Goal: Task Accomplishment & Management: Manage account settings

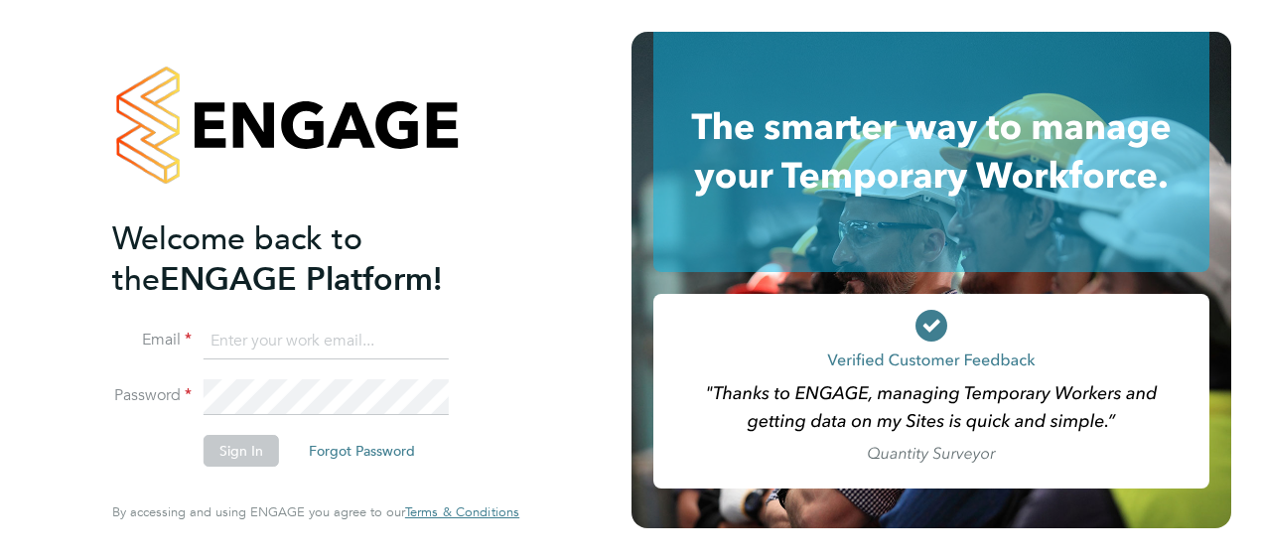
type input "daniel.russon@cpplc.com"
click at [220, 458] on button "Sign In" at bounding box center [240, 451] width 75 height 32
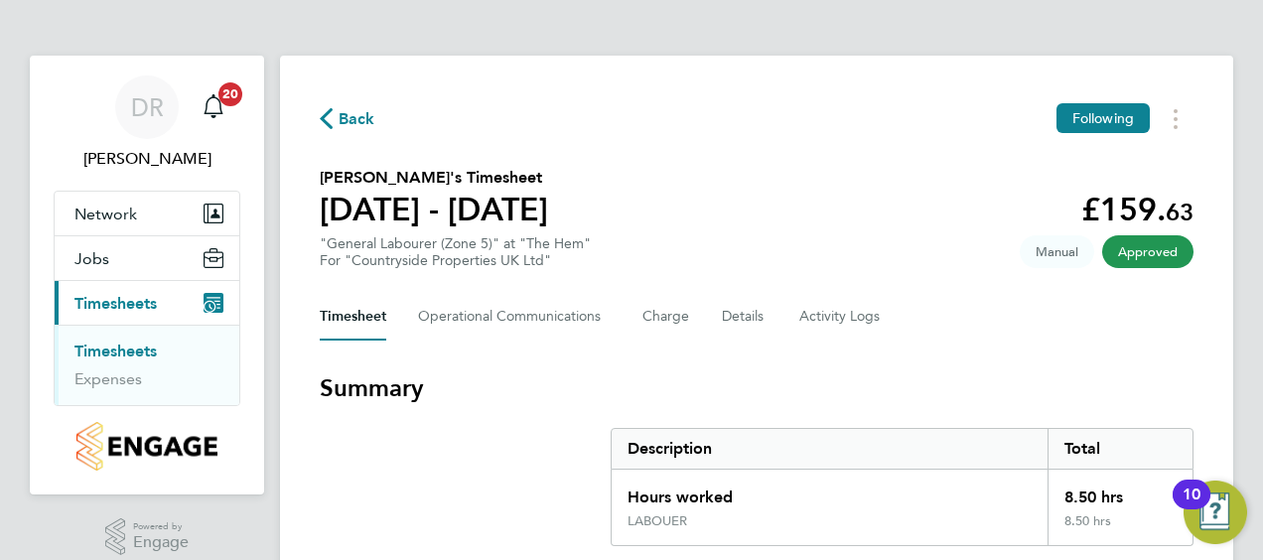
click at [101, 351] on link "Timesheets" at bounding box center [115, 350] width 82 height 19
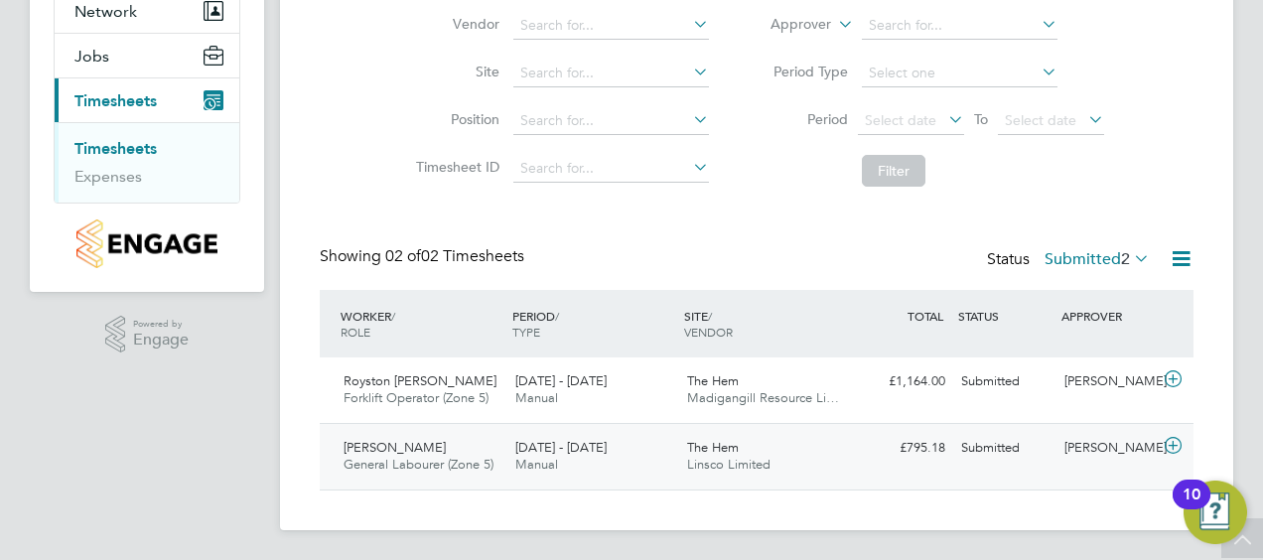
scroll to position [203, 0]
click at [988, 393] on div "Submitted" at bounding box center [1004, 381] width 103 height 33
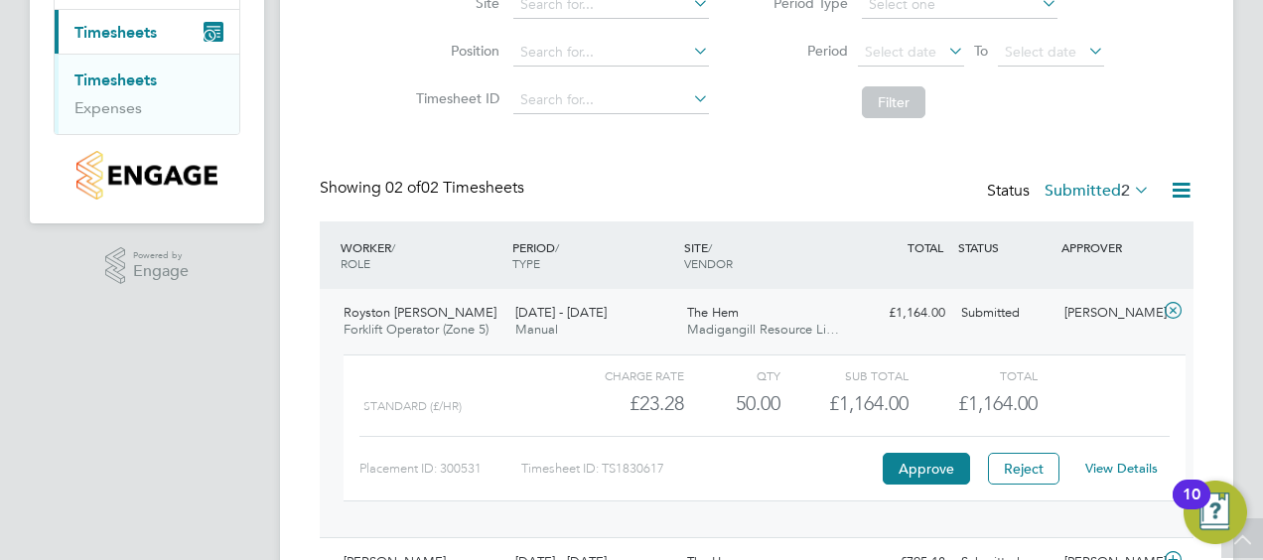
scroll to position [302, 0]
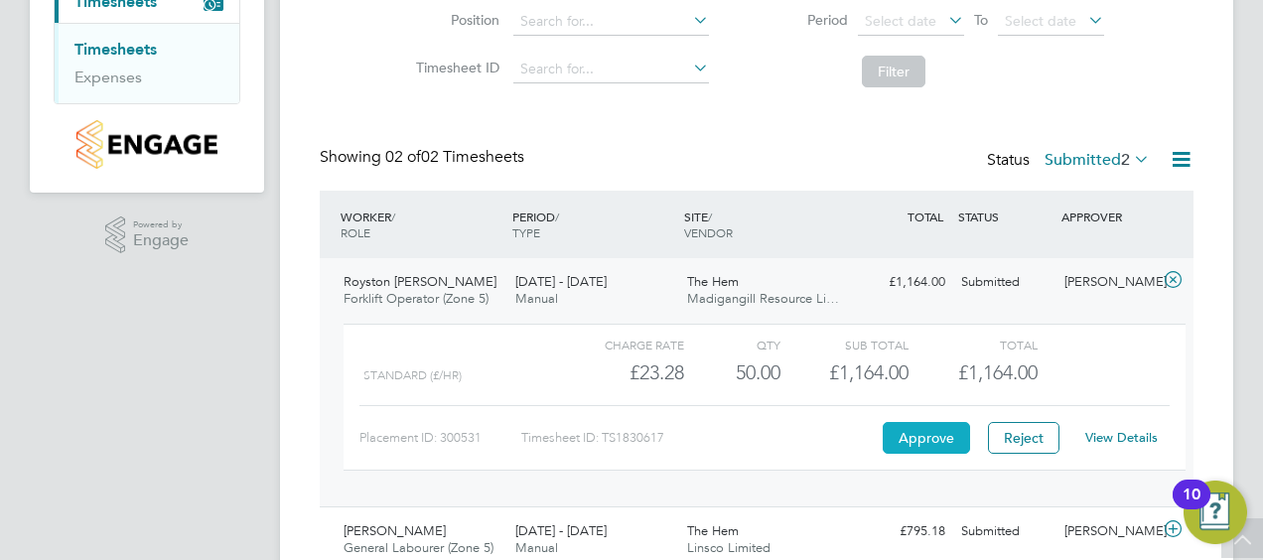
click at [917, 430] on button "Approve" at bounding box center [925, 438] width 87 height 32
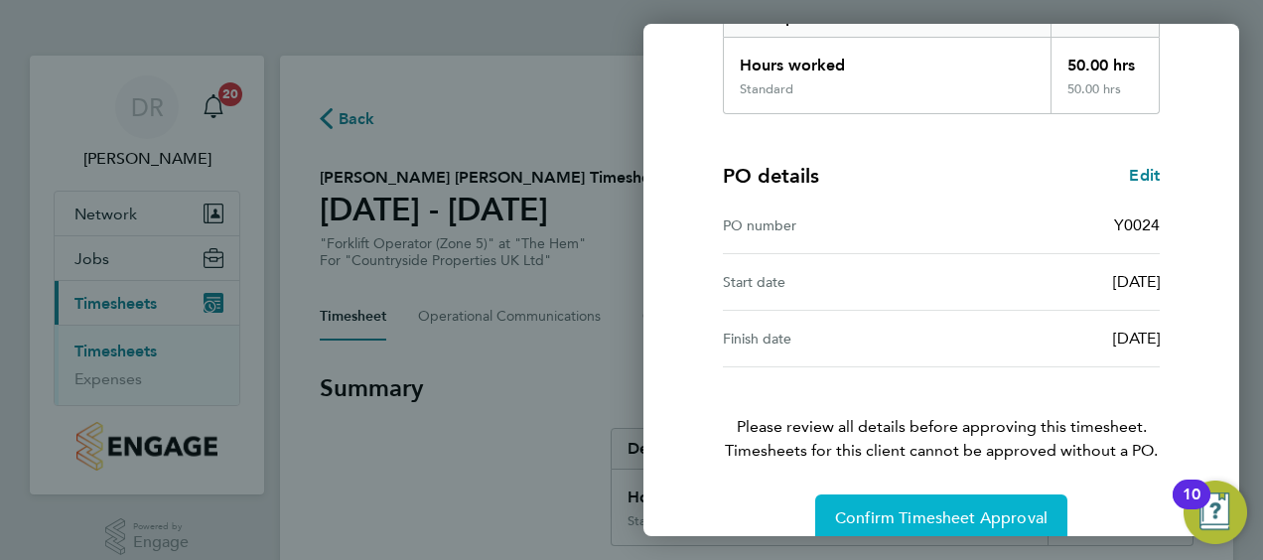
scroll to position [389, 0]
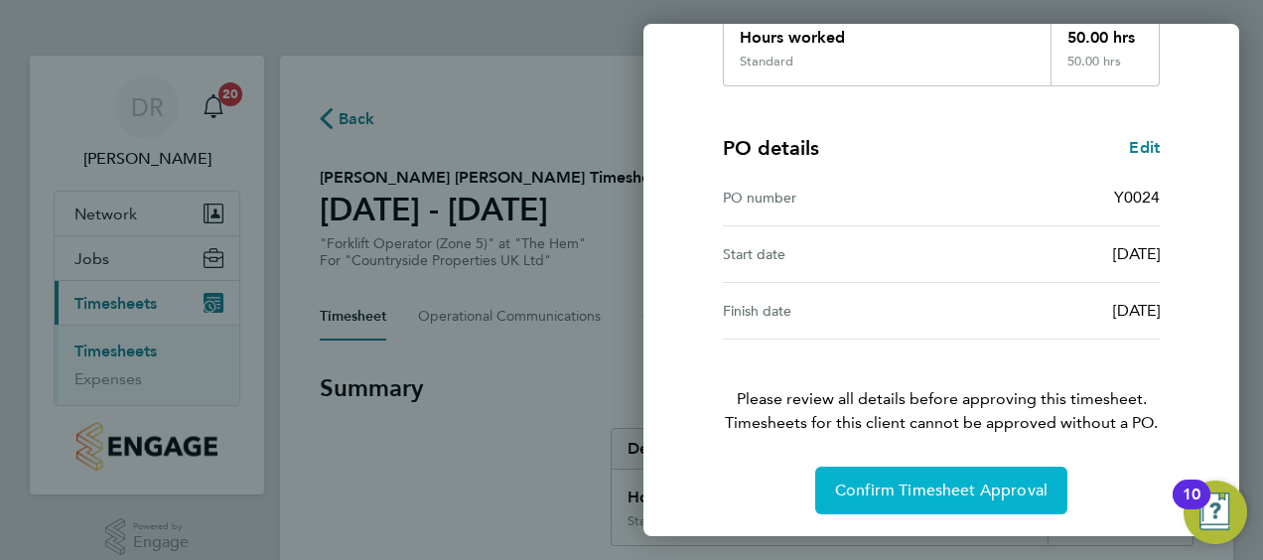
click at [941, 486] on span "Confirm Timesheet Approval" at bounding box center [941, 490] width 212 height 20
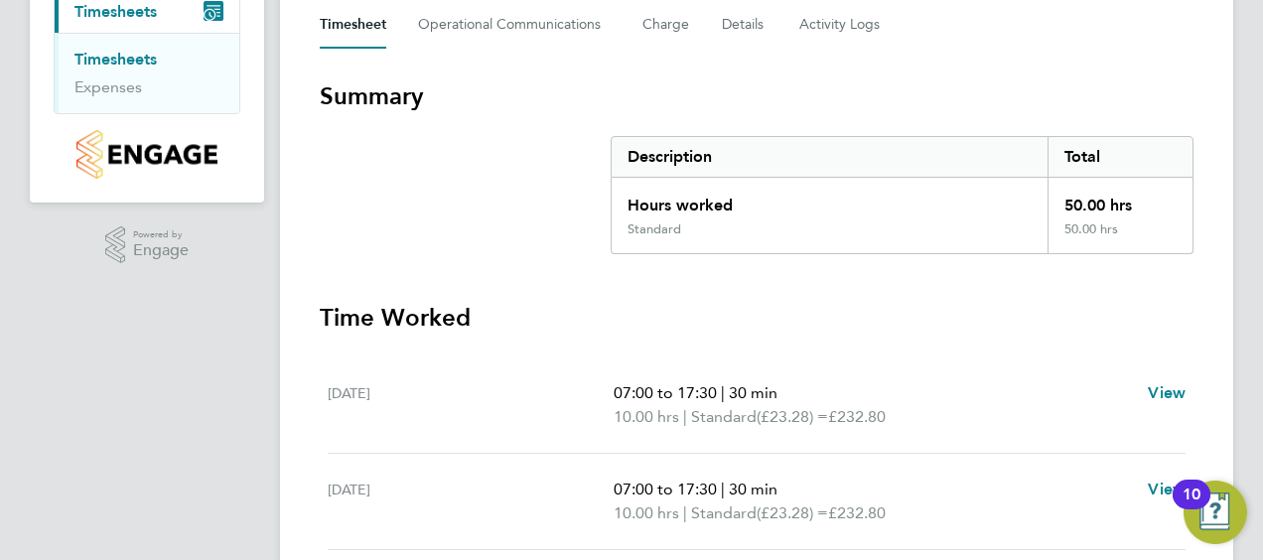
scroll to position [196, 0]
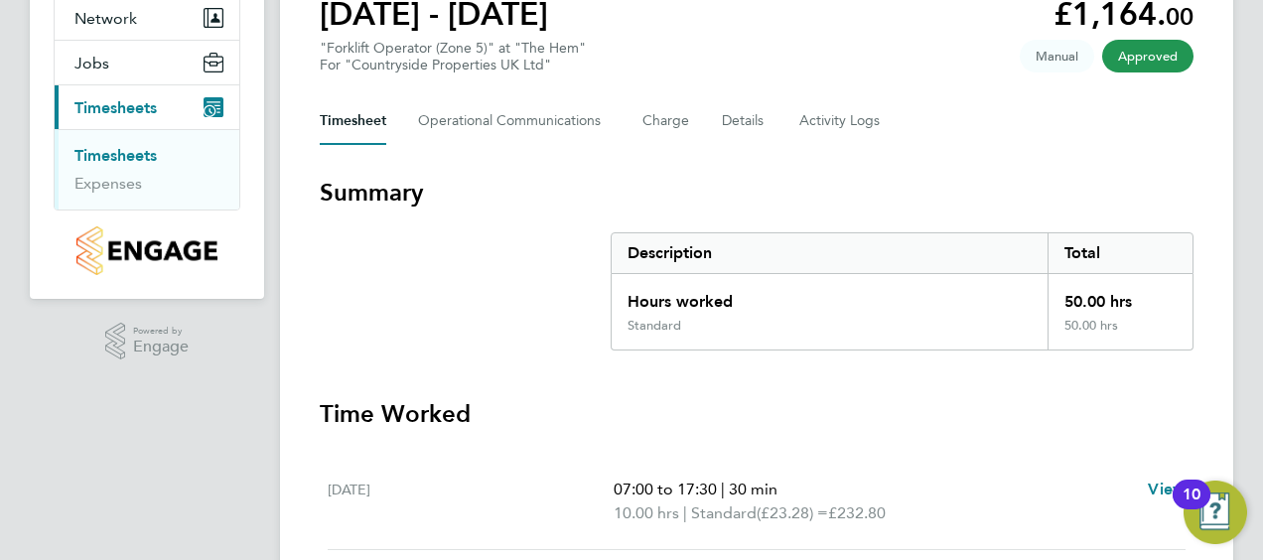
click at [103, 152] on link "Timesheets" at bounding box center [115, 155] width 82 height 19
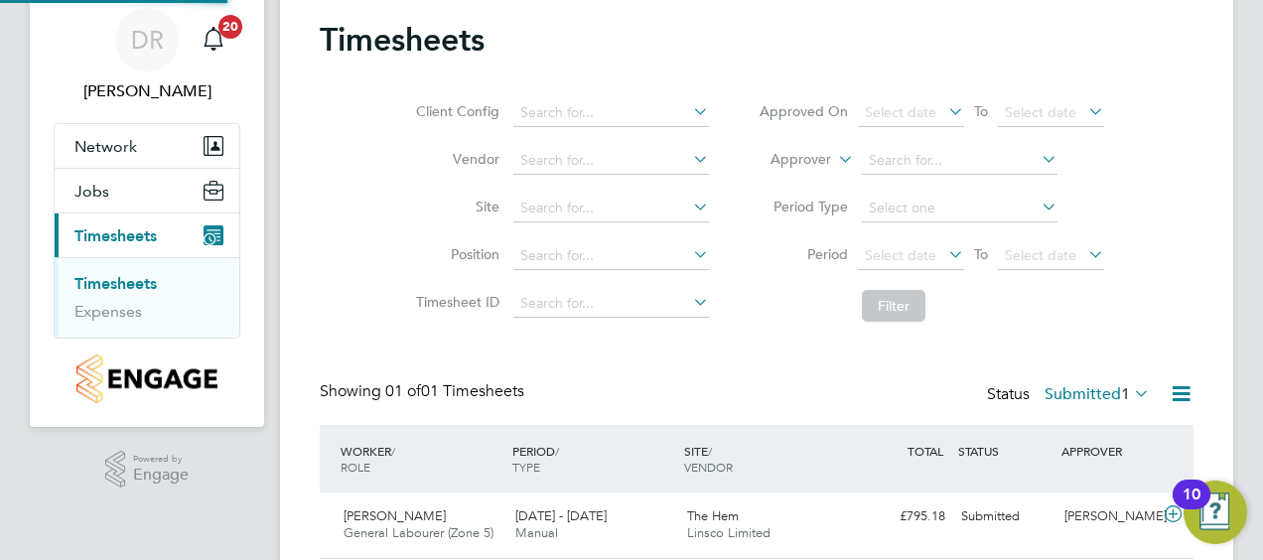
scroll to position [137, 0]
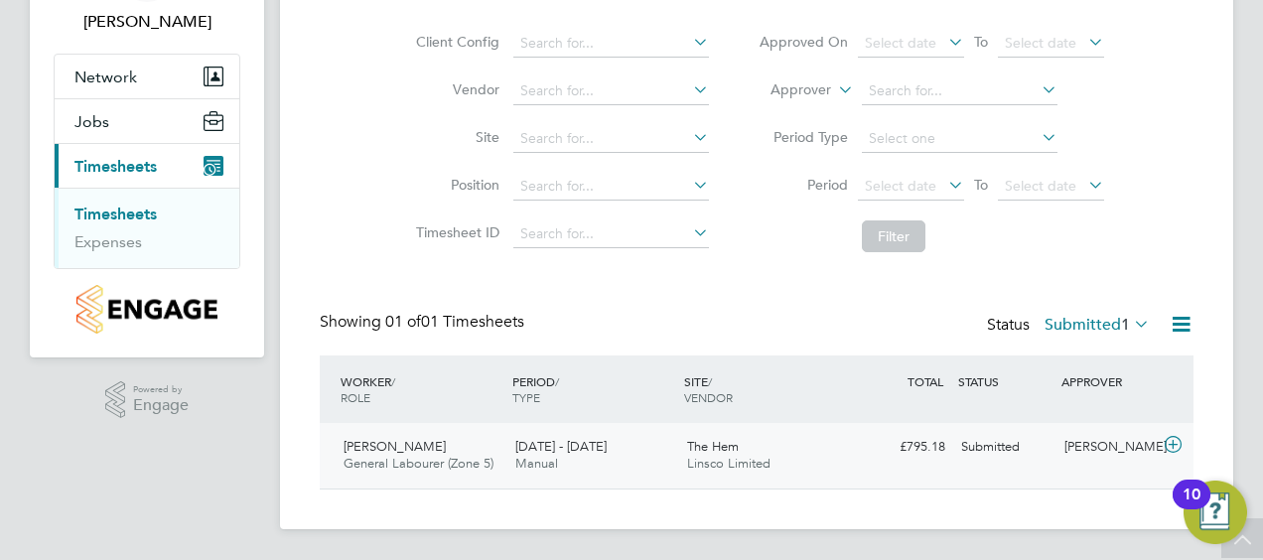
click at [679, 451] on div "The Hem Linsco Limited" at bounding box center [765, 456] width 172 height 50
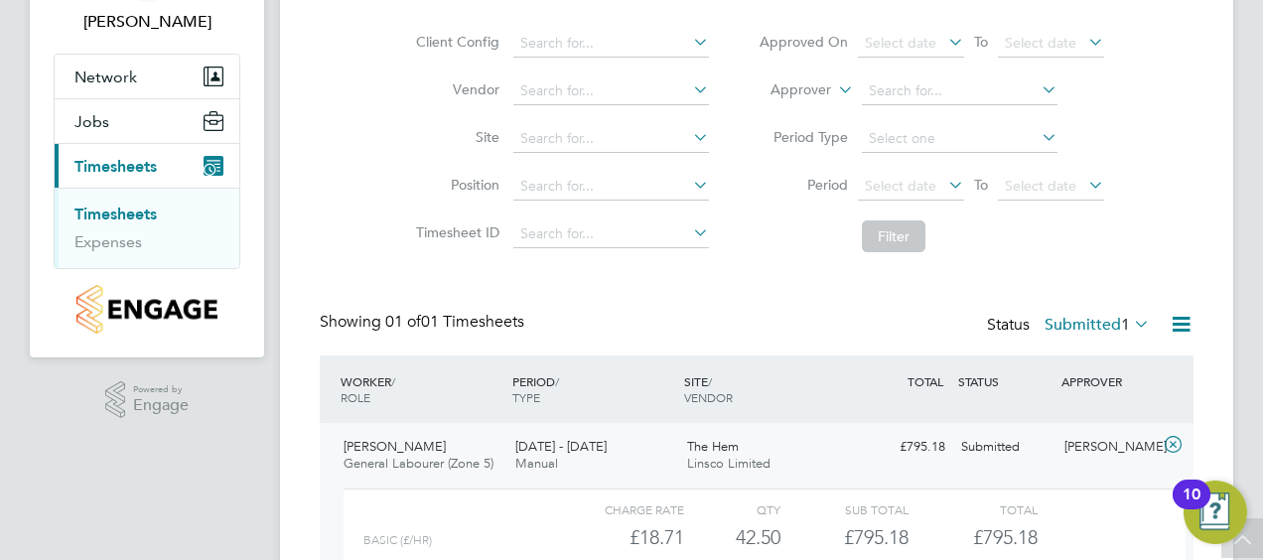
scroll to position [319, 0]
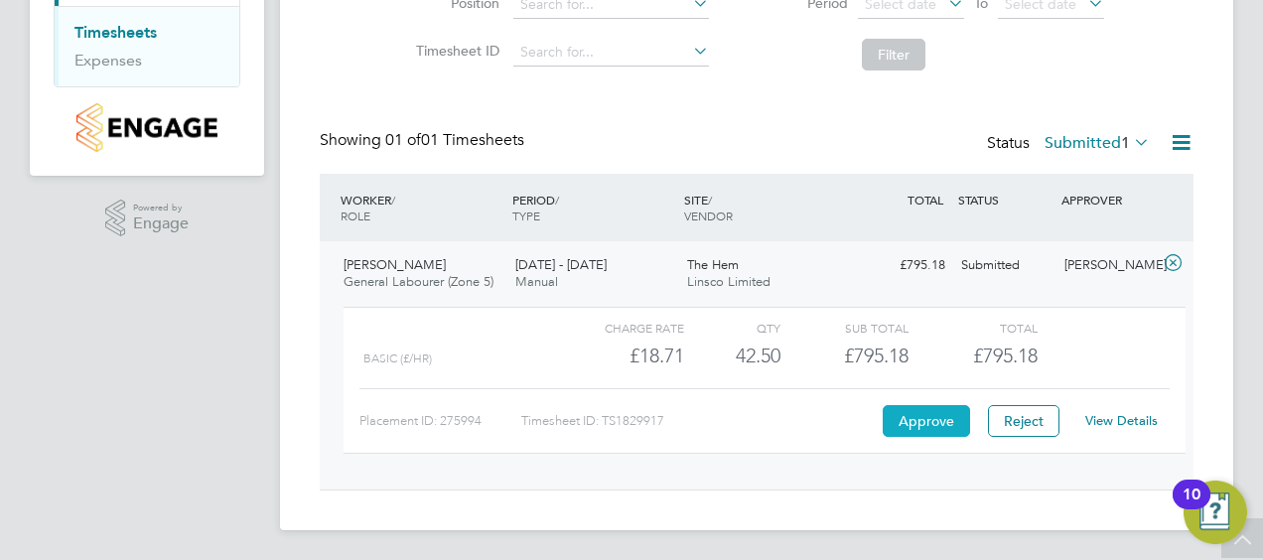
click at [932, 413] on button "Approve" at bounding box center [925, 421] width 87 height 32
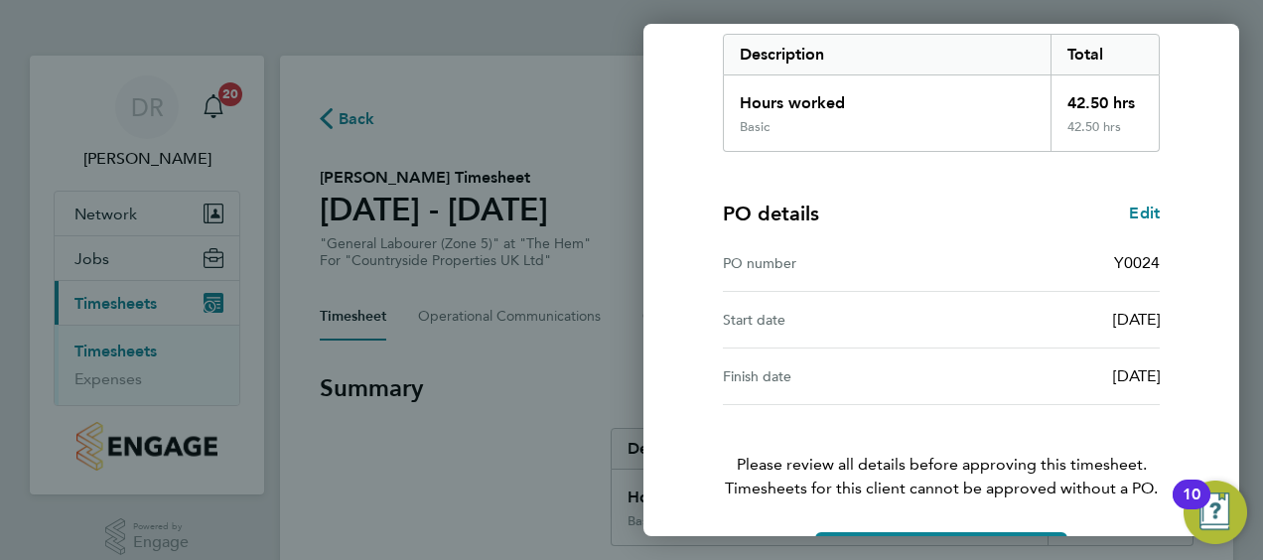
scroll to position [389, 0]
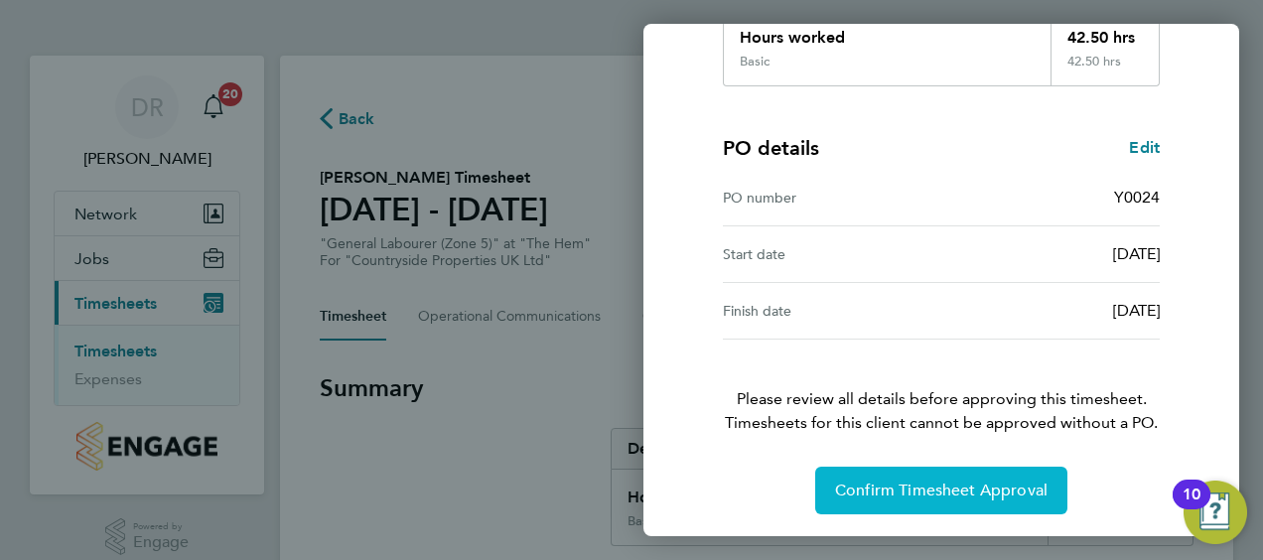
click at [919, 482] on span "Confirm Timesheet Approval" at bounding box center [941, 490] width 212 height 20
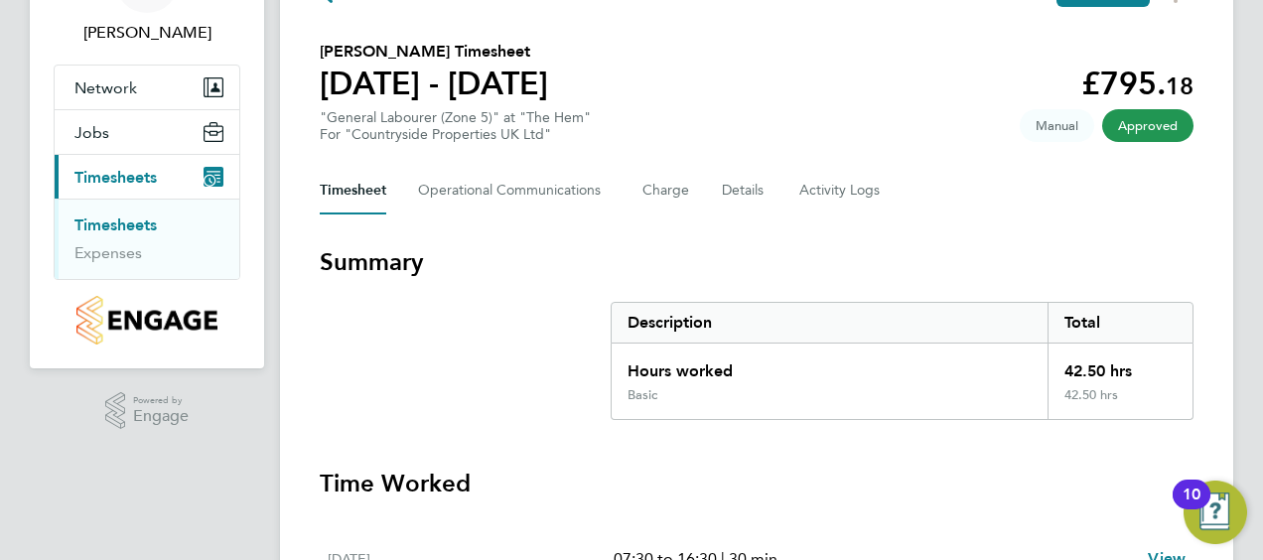
scroll to position [199, 0]
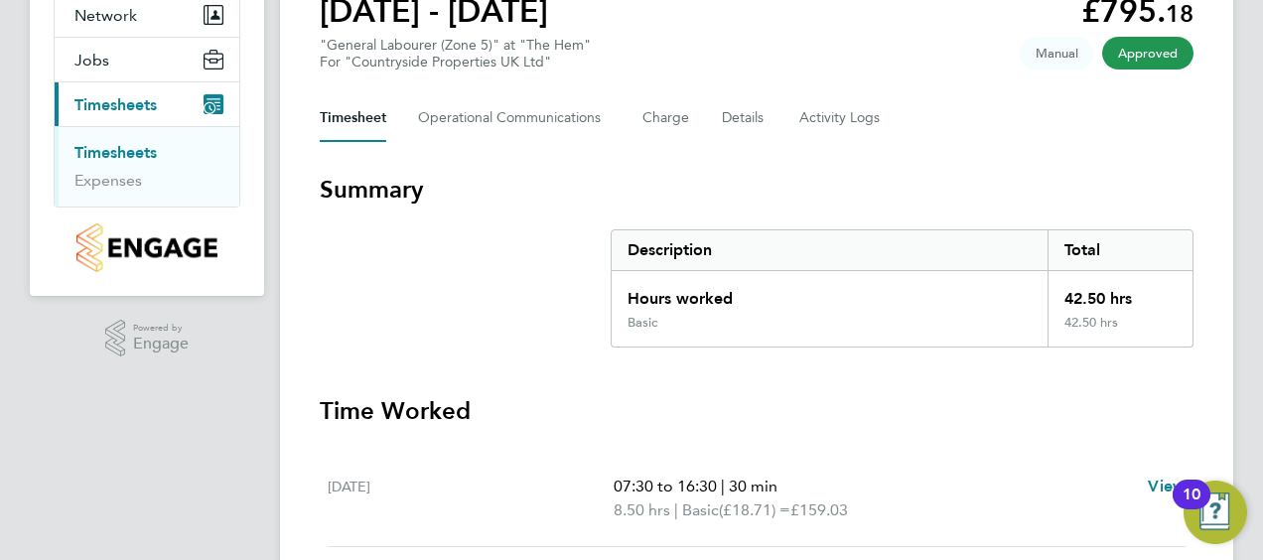
click at [119, 153] on link "Timesheets" at bounding box center [115, 152] width 82 height 19
